Goal: Transaction & Acquisition: Download file/media

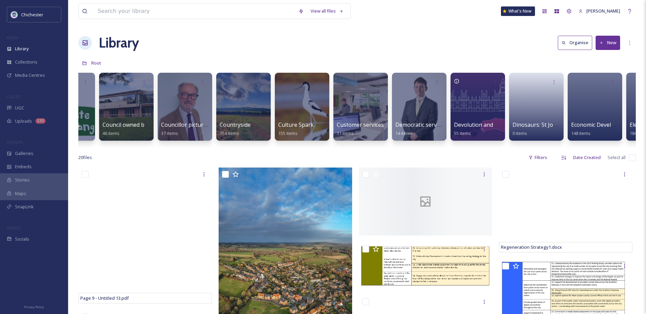
scroll to position [0, 655]
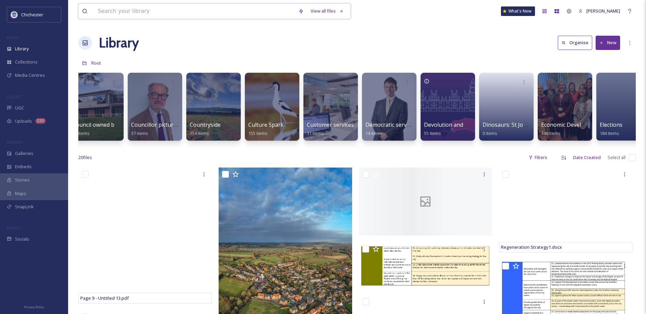
click at [178, 11] on input at bounding box center [194, 11] width 200 height 15
type input "tree project"
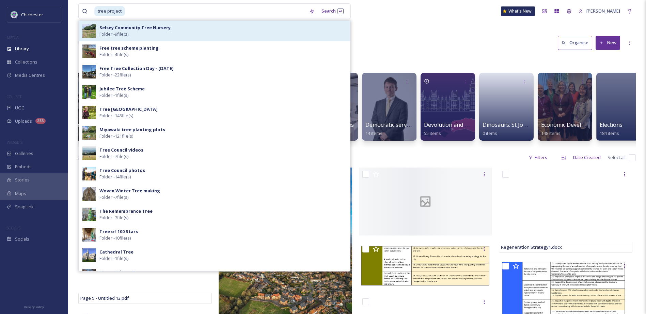
click at [163, 32] on div "Selsey Community Tree Nursery Folder - 9 file(s)" at bounding box center [222, 31] width 247 height 13
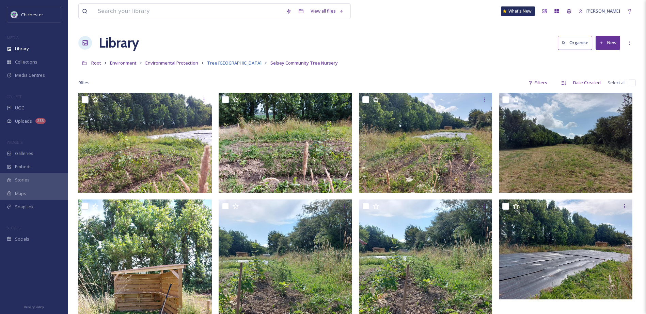
click at [246, 61] on span "Tree [GEOGRAPHIC_DATA]" at bounding box center [234, 63] width 54 height 6
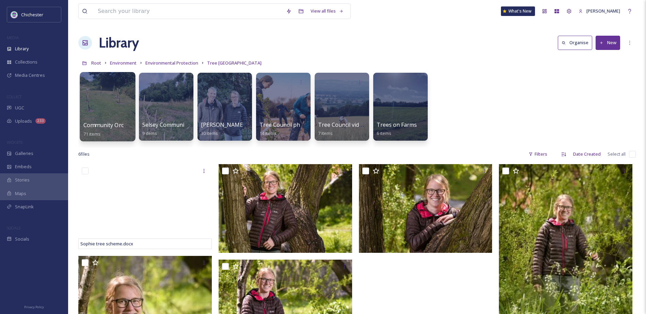
click at [119, 124] on span "Community Orchards" at bounding box center [110, 125] width 55 height 7
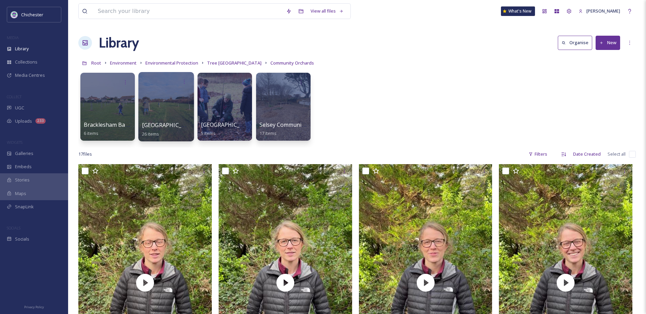
click at [173, 126] on span "[GEOGRAPHIC_DATA] planting day - [DATE]" at bounding box center [198, 125] width 113 height 7
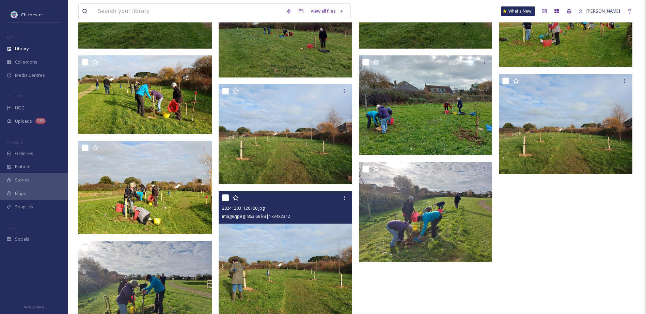
scroll to position [541, 0]
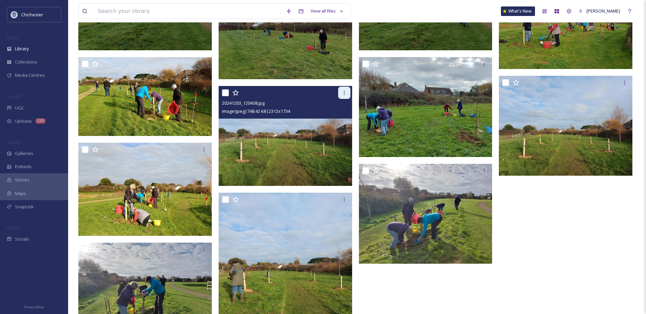
click at [344, 95] on icon at bounding box center [343, 93] width 1 height 4
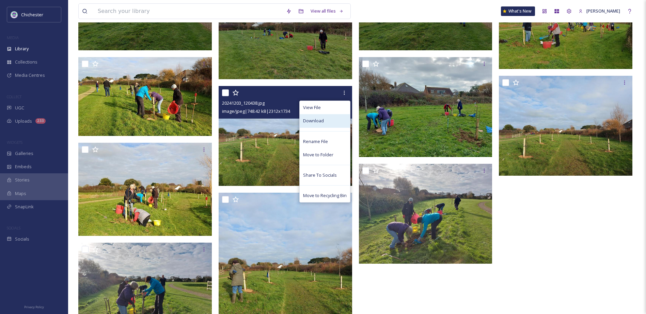
click at [333, 123] on div "Download" at bounding box center [325, 120] width 50 height 13
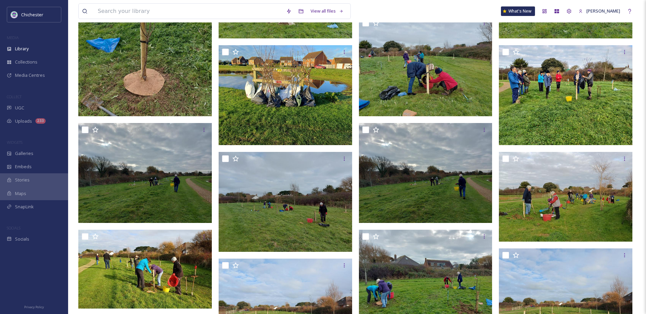
scroll to position [374, 0]
